Goal: Information Seeking & Learning: Learn about a topic

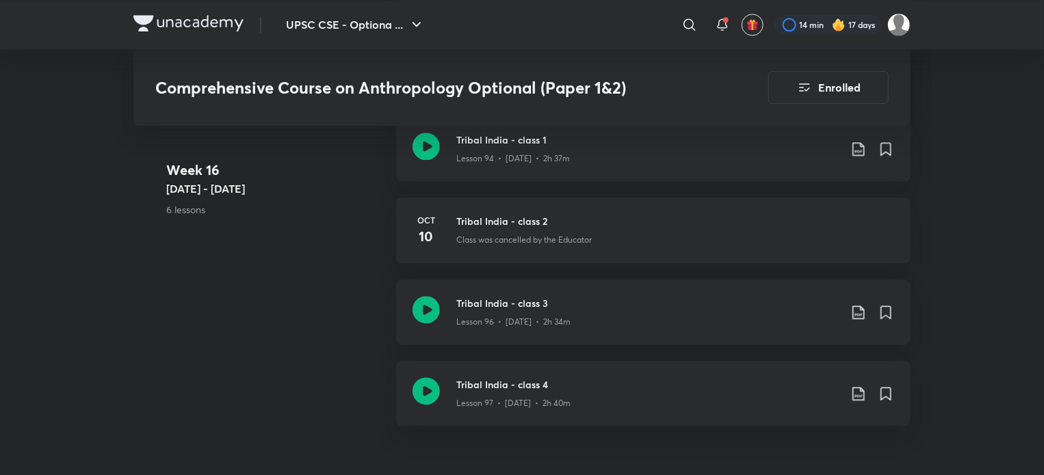
scroll to position [9516, 0]
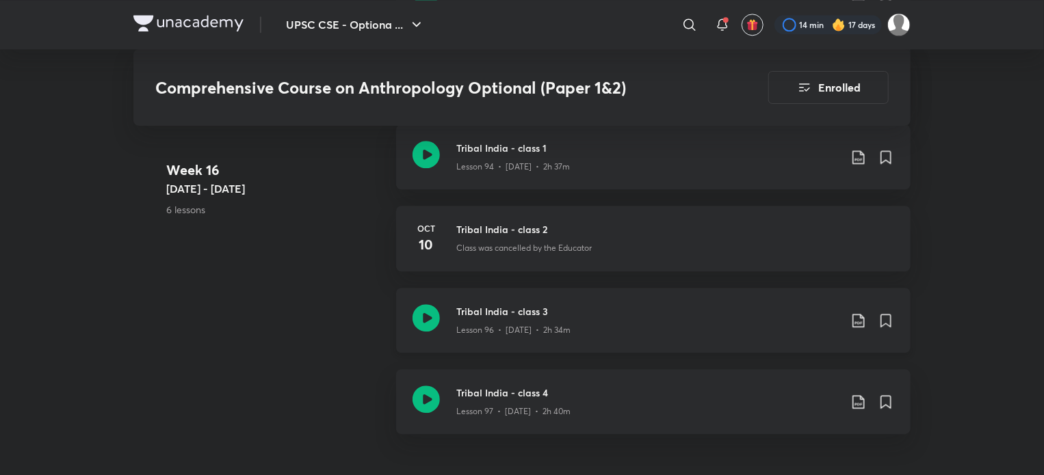
click at [427, 320] on icon at bounding box center [426, 317] width 27 height 27
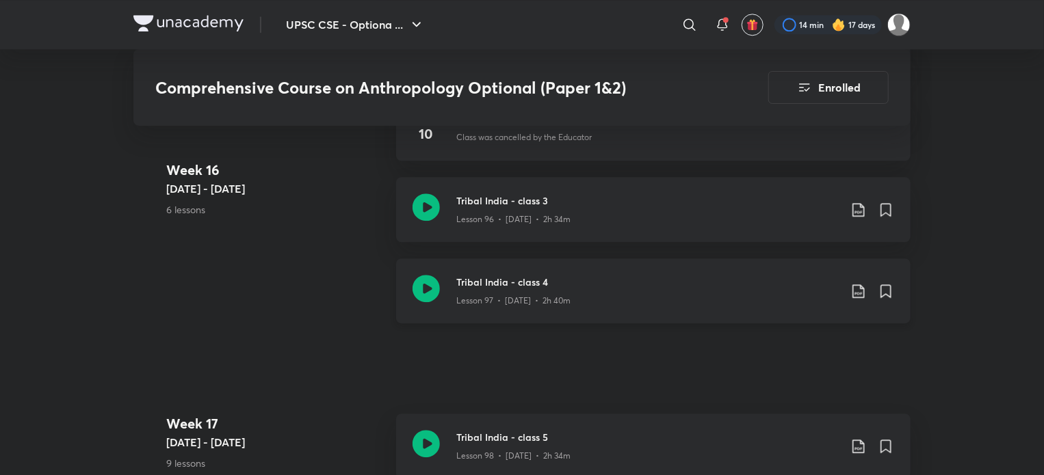
click at [427, 287] on icon at bounding box center [426, 288] width 27 height 27
